Goal: Task Accomplishment & Management: Manage account settings

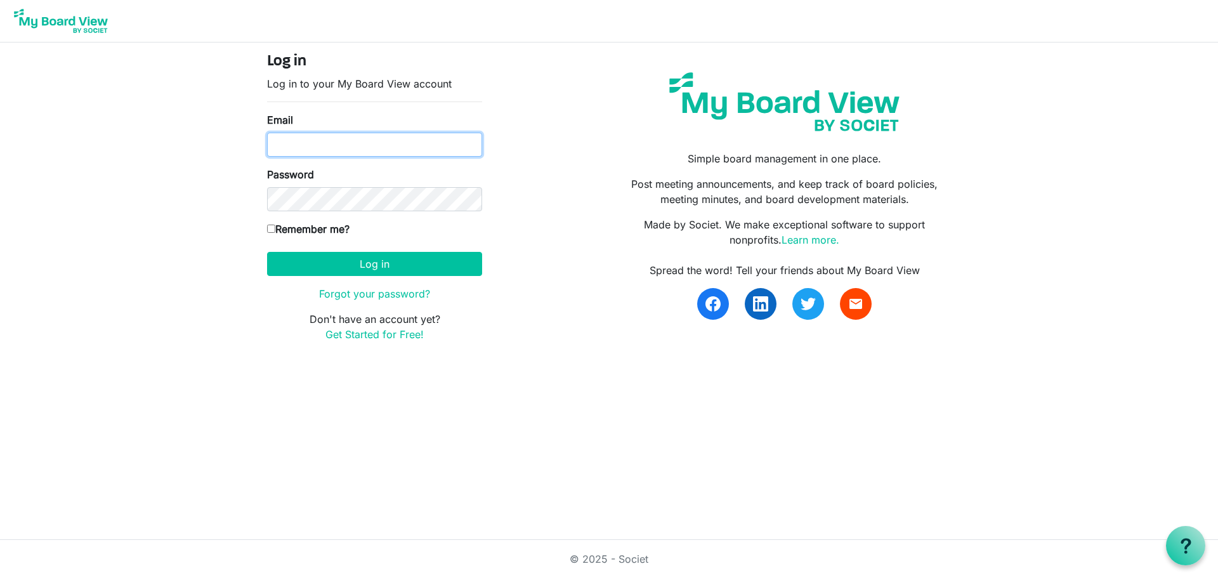
click at [325, 151] on input "Email" at bounding box center [374, 145] width 215 height 24
type input "agatha.briglio@aglc.ca"
click at [367, 294] on link "Forgot your password?" at bounding box center [374, 293] width 111 height 13
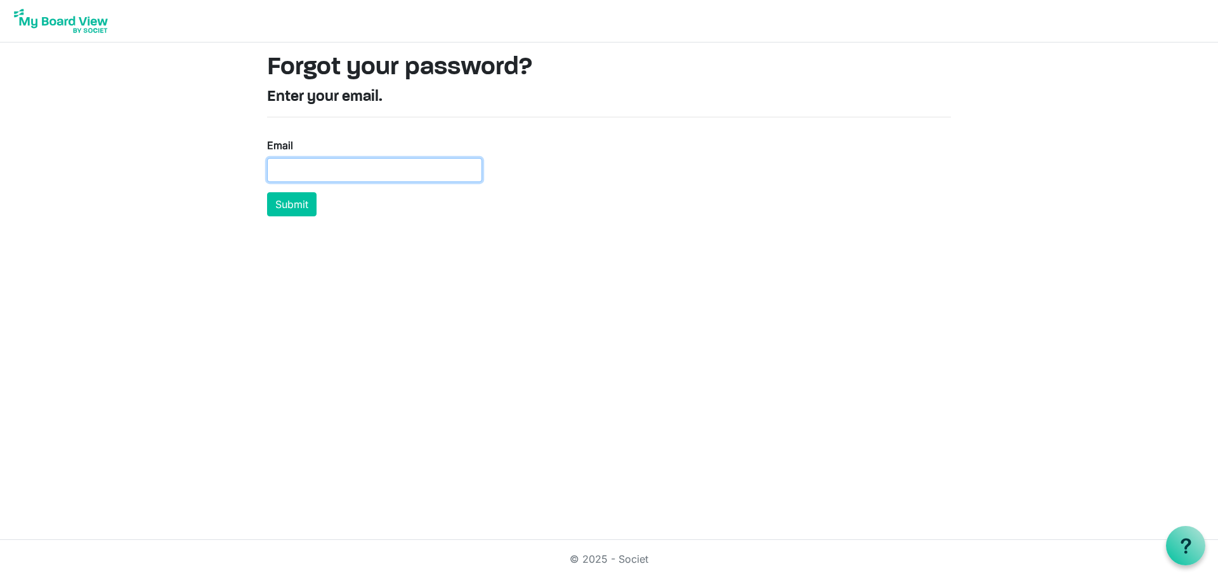
click at [306, 173] on input "Email" at bounding box center [374, 170] width 215 height 24
type input "[PERSON_NAME][EMAIL_ADDRESS][PERSON_NAME][DOMAIN_NAME]"
click at [267, 192] on button "Submit" at bounding box center [291, 204] width 49 height 24
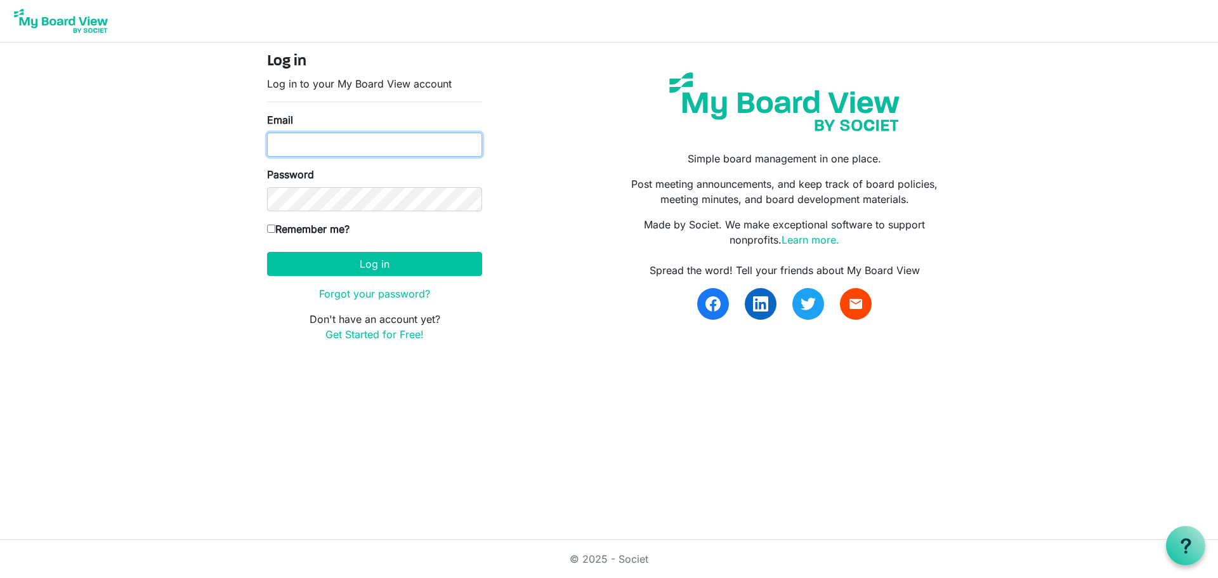
click at [306, 138] on input "Email" at bounding box center [374, 145] width 215 height 24
type input "agatha.briglio@aglc.ca"
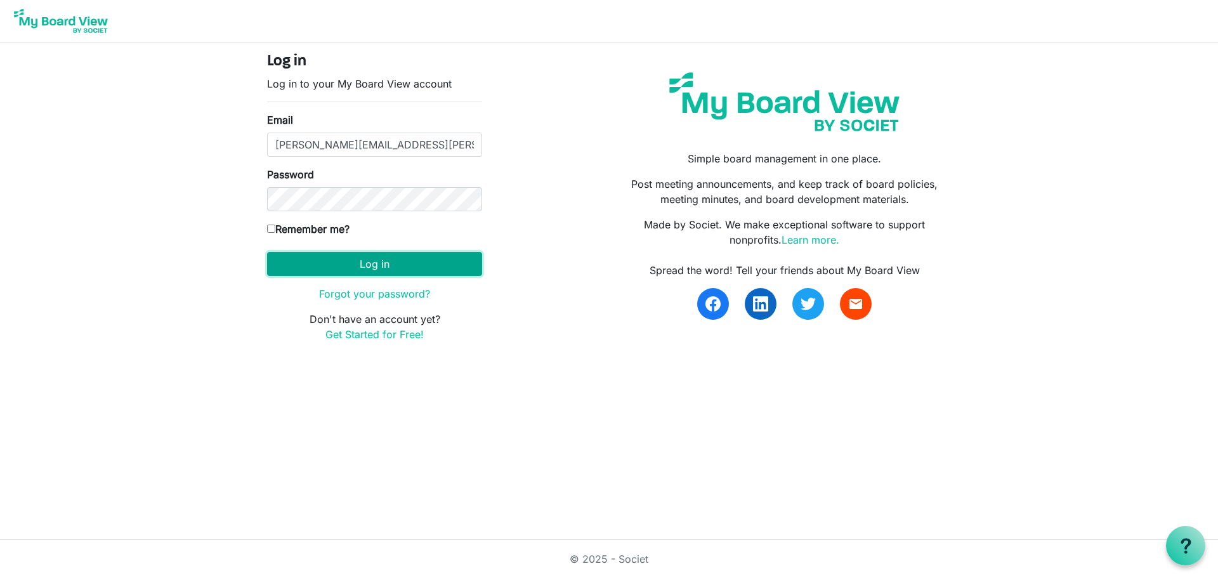
click at [303, 272] on button "Log in" at bounding box center [374, 264] width 215 height 24
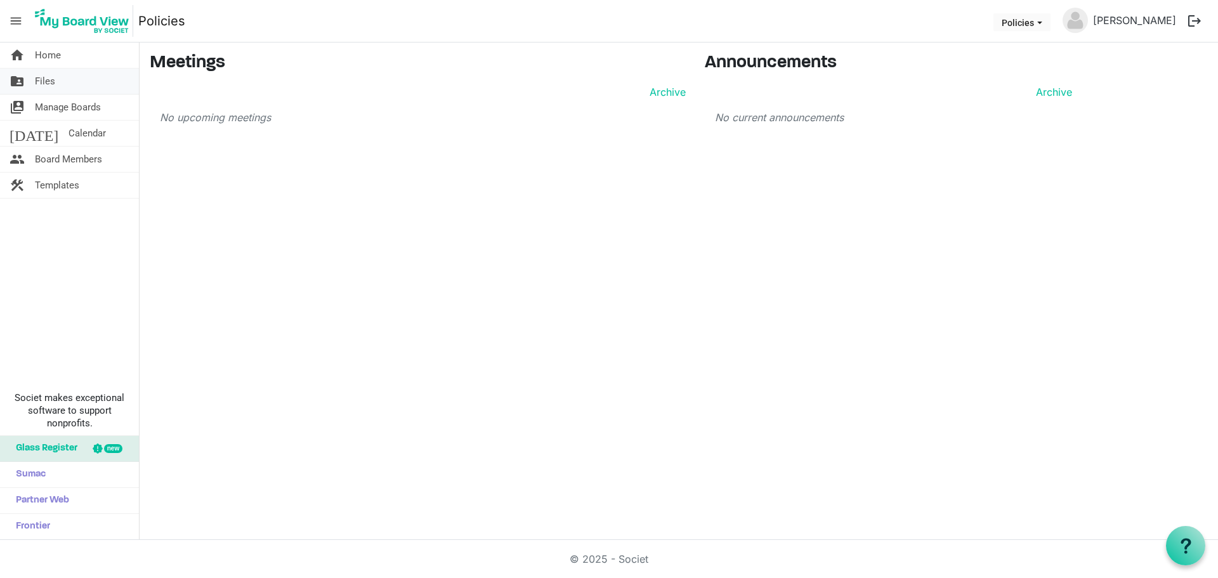
click at [44, 80] on span "Files" at bounding box center [45, 81] width 20 height 25
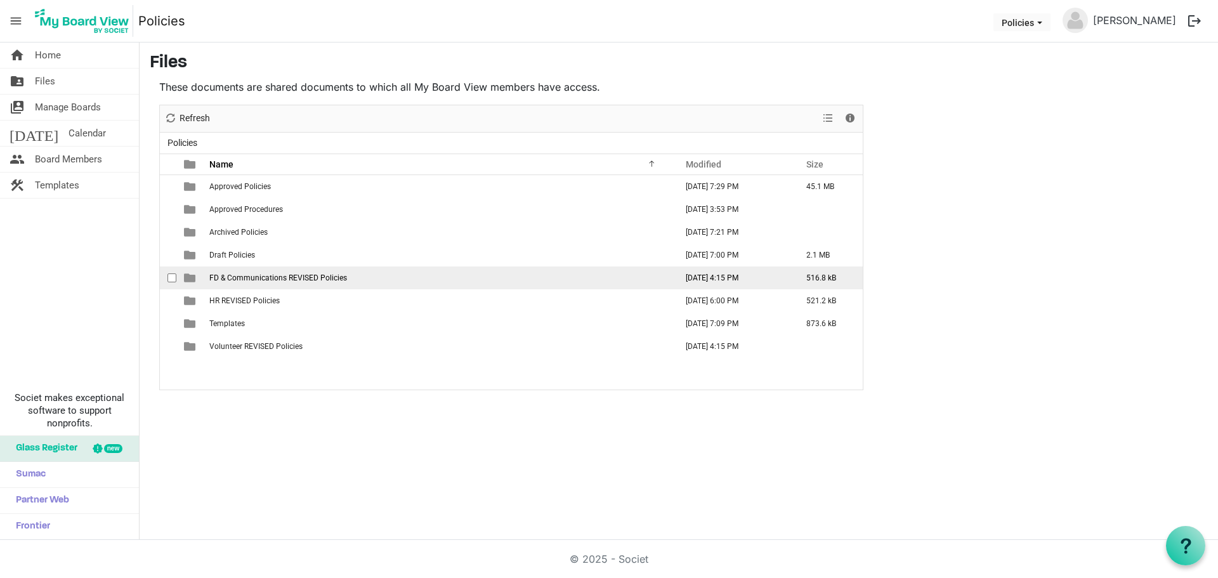
click at [251, 279] on span "FD & Communications REVISED Policies" at bounding box center [278, 277] width 138 height 9
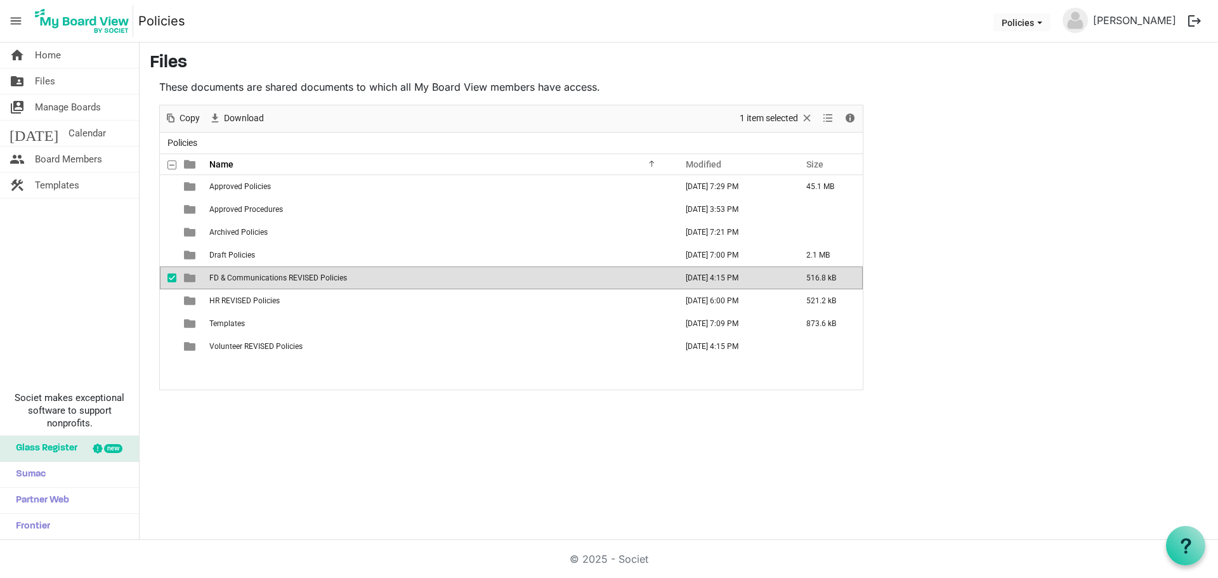
click at [253, 277] on span "FD & Communications REVISED Policies" at bounding box center [278, 277] width 138 height 9
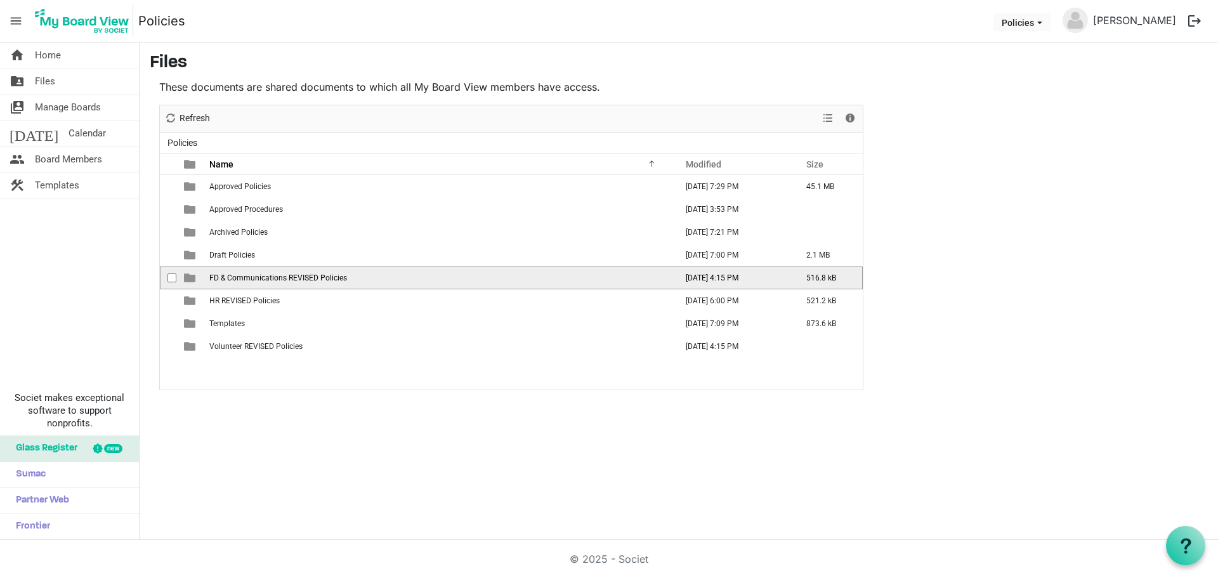
click at [253, 277] on span "FD & Communications REVISED Policies" at bounding box center [278, 277] width 138 height 9
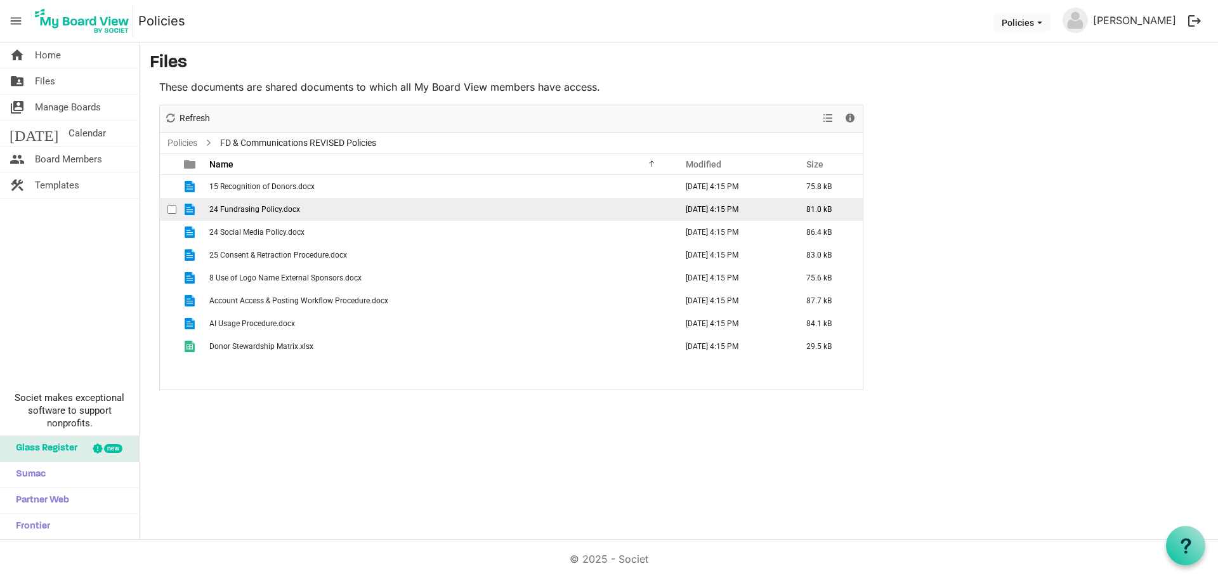
click at [272, 210] on span "24 Fundrasing Policy.docx" at bounding box center [254, 209] width 91 height 9
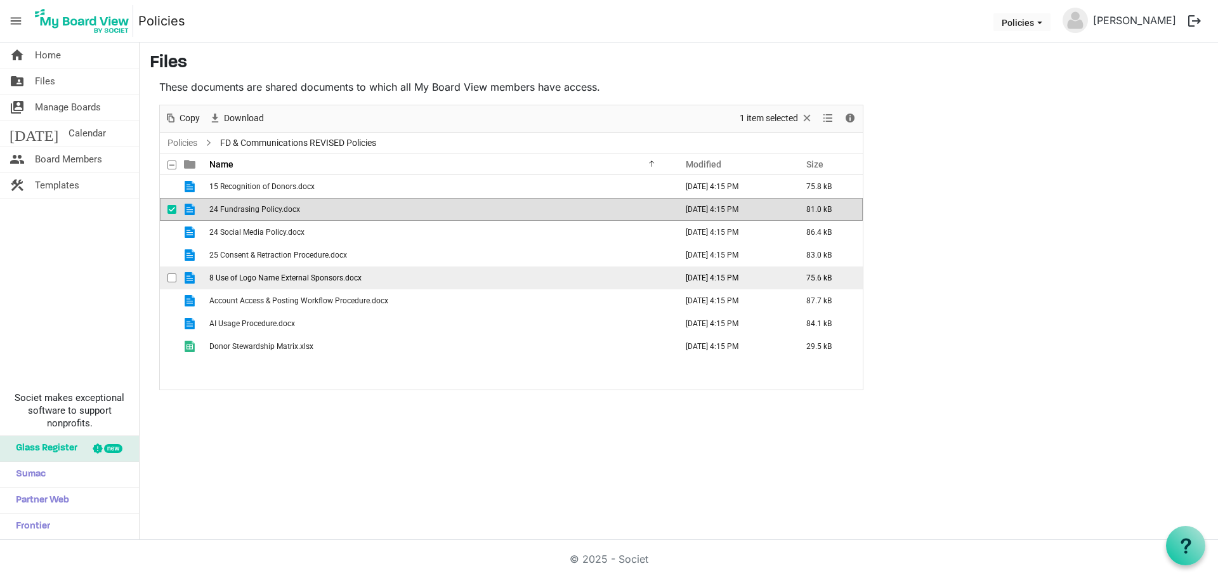
click at [246, 275] on span "8 Use of Logo Name External Sponsors.docx" at bounding box center [285, 277] width 152 height 9
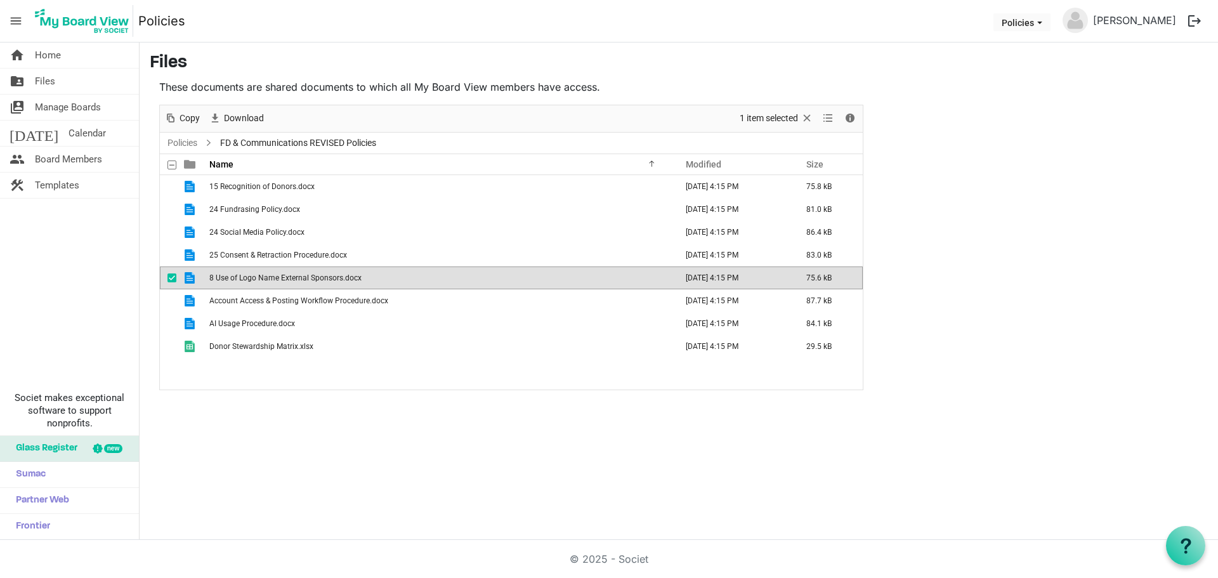
click at [295, 280] on span "8 Use of Logo Name External Sponsors.docx" at bounding box center [285, 277] width 152 height 9
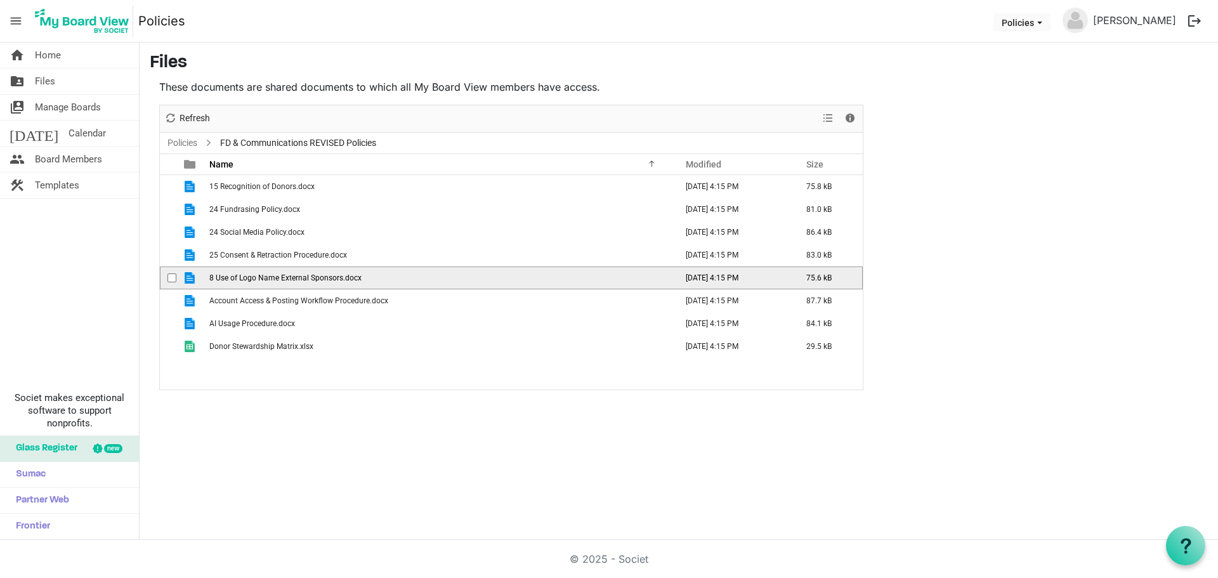
click at [295, 280] on span "8 Use of Logo Name External Sponsors.docx" at bounding box center [285, 277] width 152 height 9
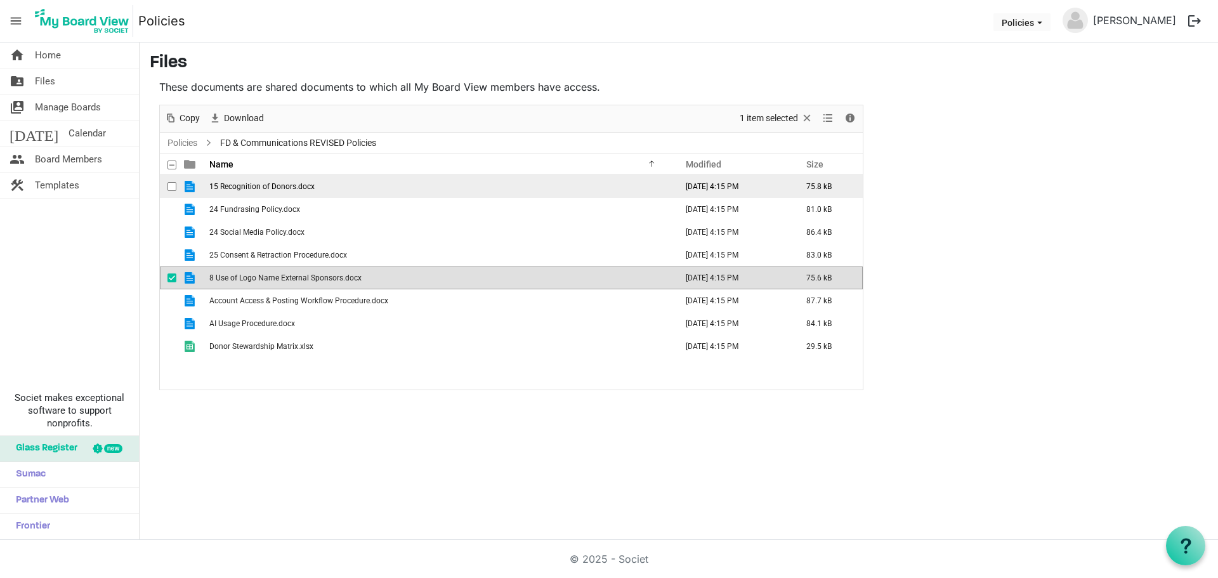
click at [254, 193] on td "15 Recognition of Donors.docx" at bounding box center [439, 186] width 467 height 23
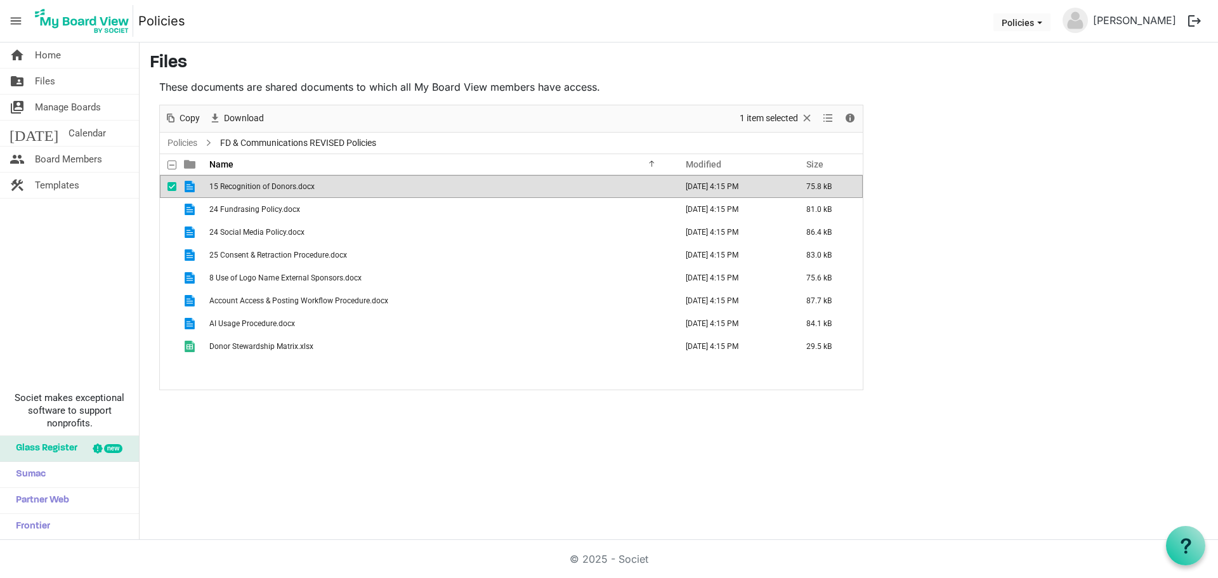
click at [254, 193] on td "15 Recognition of Donors.docx" at bounding box center [439, 186] width 467 height 23
click at [273, 239] on td "24 Social Media Policy.docx" at bounding box center [439, 232] width 467 height 23
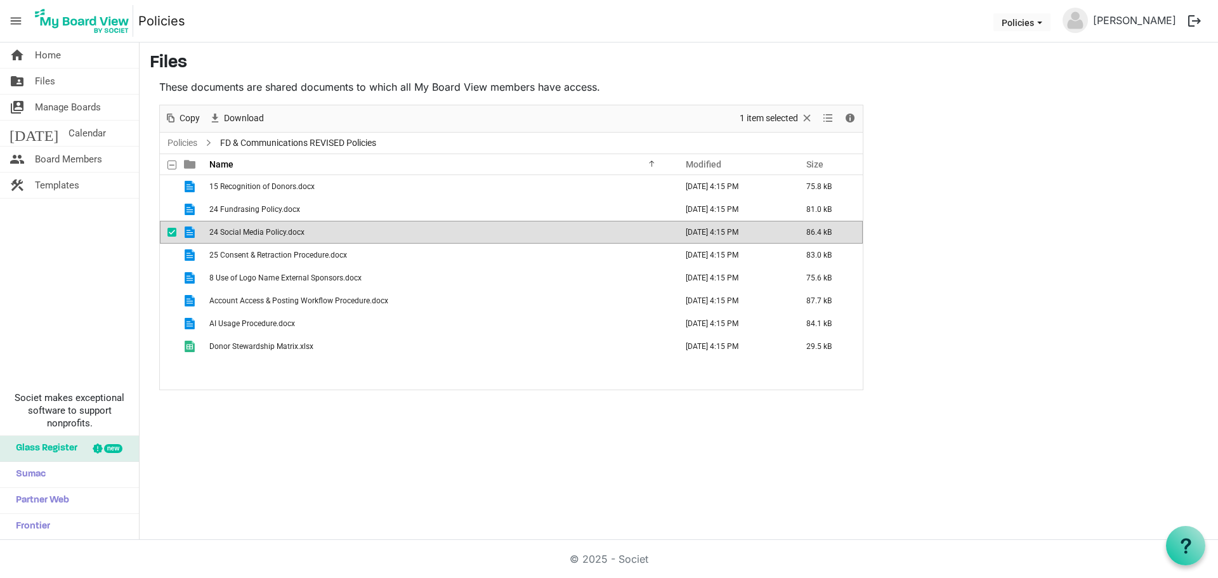
click at [273, 239] on td "24 Social Media Policy.docx" at bounding box center [439, 232] width 467 height 23
